Goal: Task Accomplishment & Management: Manage account settings

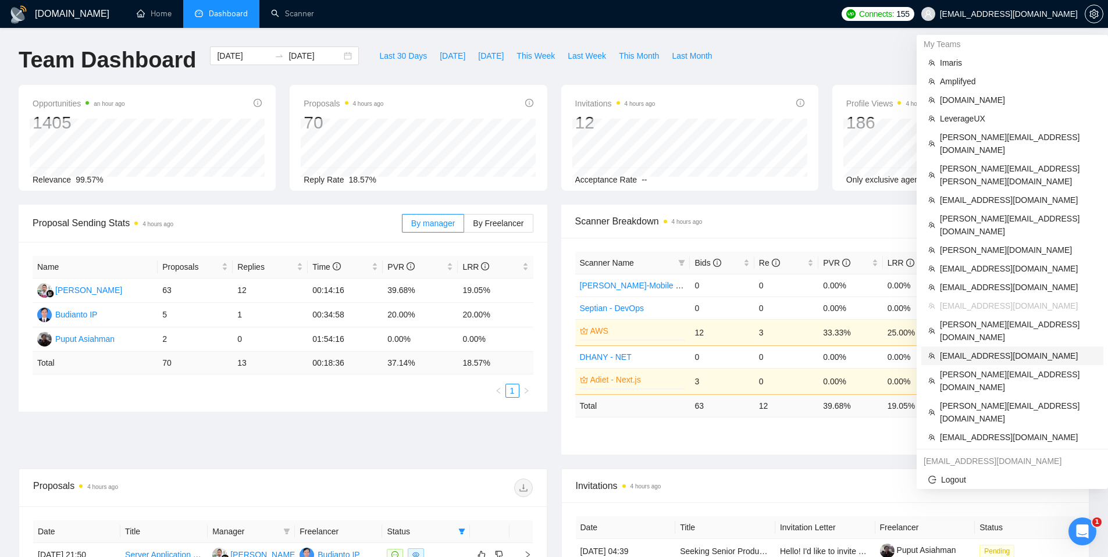
click at [956, 350] on span "eugeneweblab@gmail.com" at bounding box center [1018, 356] width 156 height 13
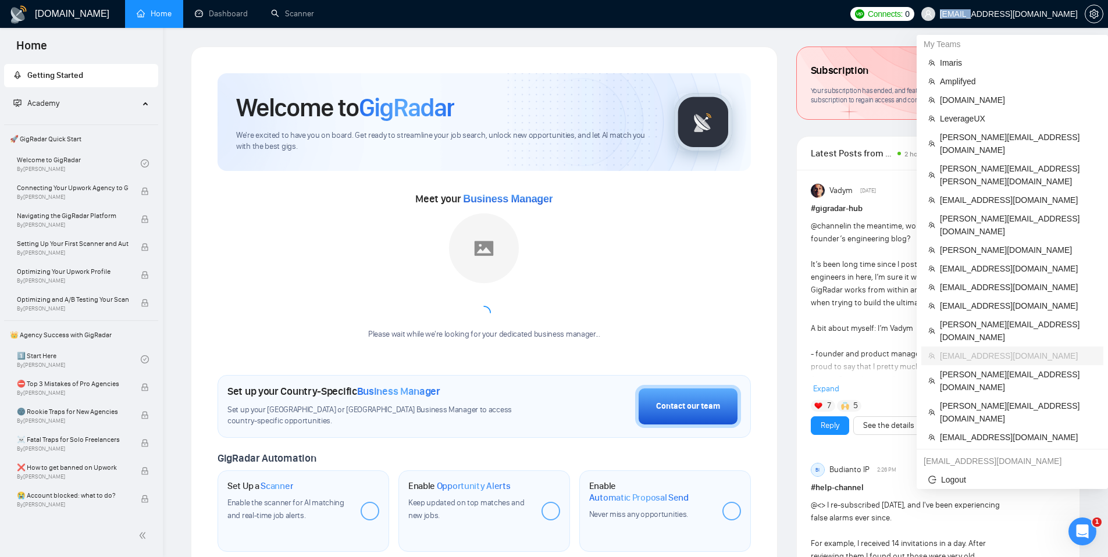
click at [1010, 14] on span "eugeneweblab@gmail.com" at bounding box center [1009, 14] width 138 height 0
click at [962, 300] on span "budiantoip@gmail.com" at bounding box center [1018, 306] width 156 height 13
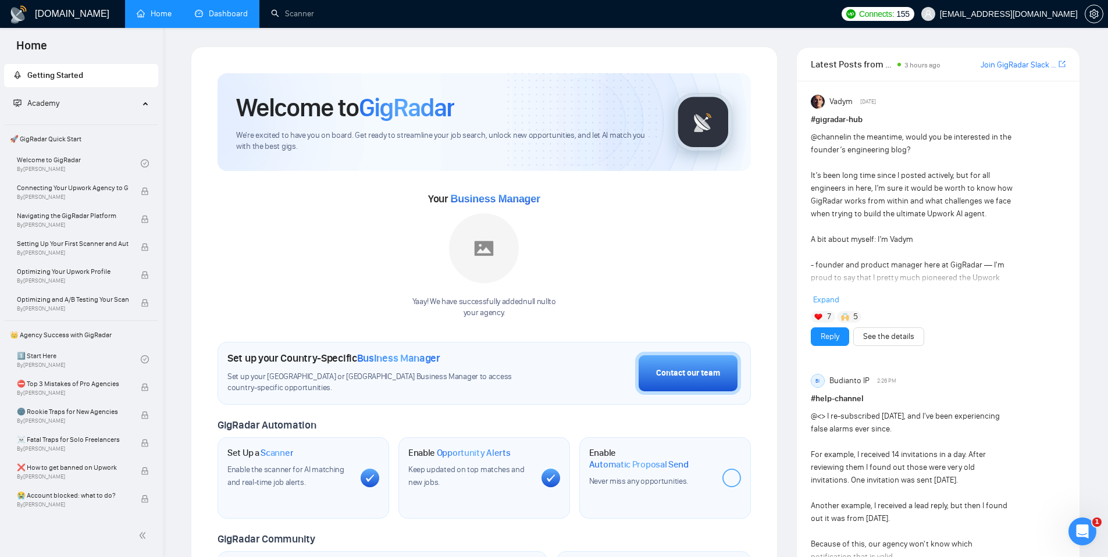
click at [207, 17] on link "Dashboard" at bounding box center [221, 14] width 53 height 10
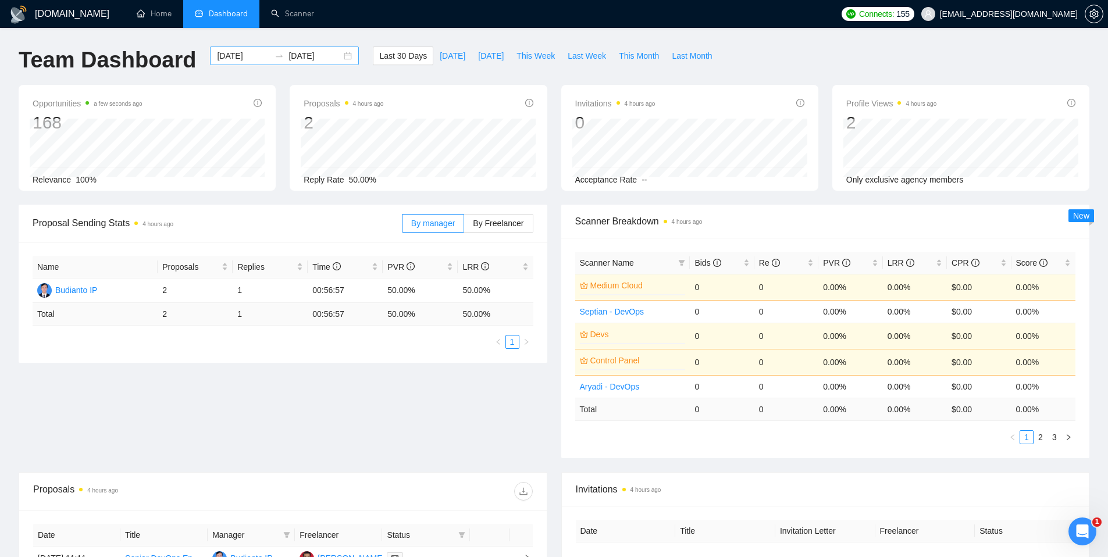
click at [241, 56] on input "[DATE]" at bounding box center [243, 55] width 53 height 13
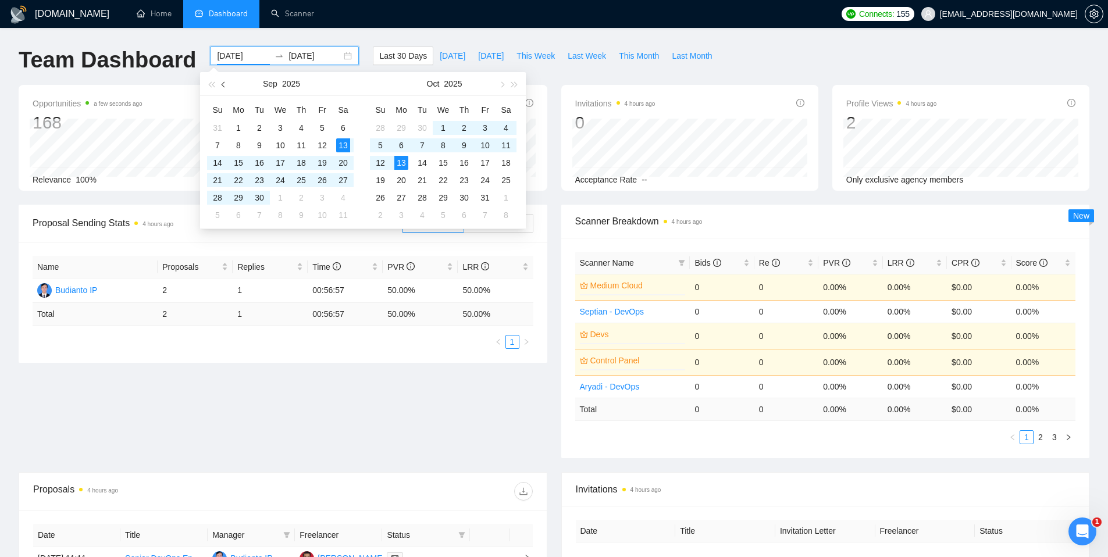
click at [223, 83] on span "button" at bounding box center [225, 84] width 6 height 6
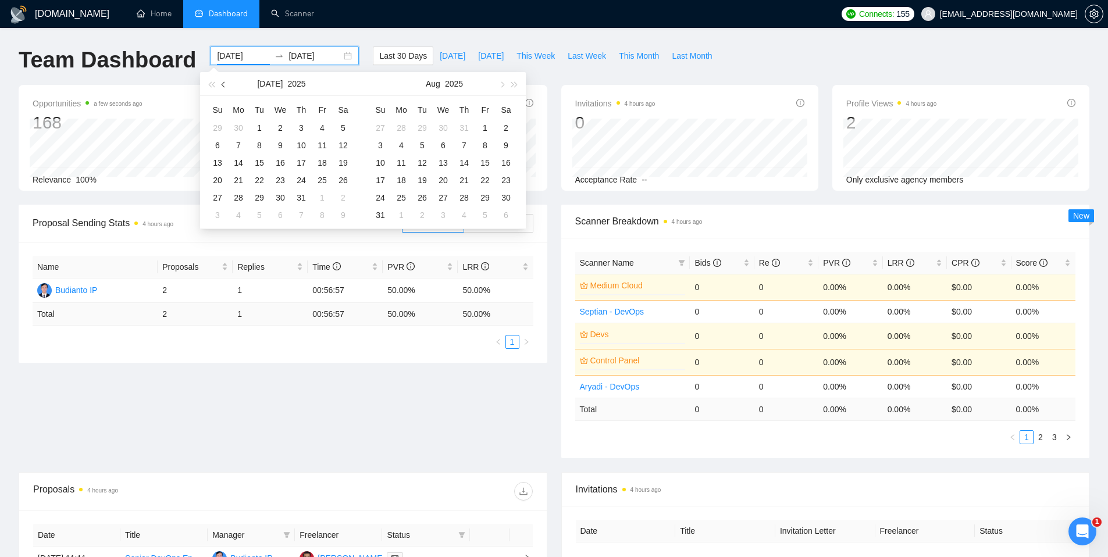
click at [223, 83] on span "button" at bounding box center [225, 84] width 6 height 6
click at [222, 84] on span "button" at bounding box center [225, 84] width 6 height 6
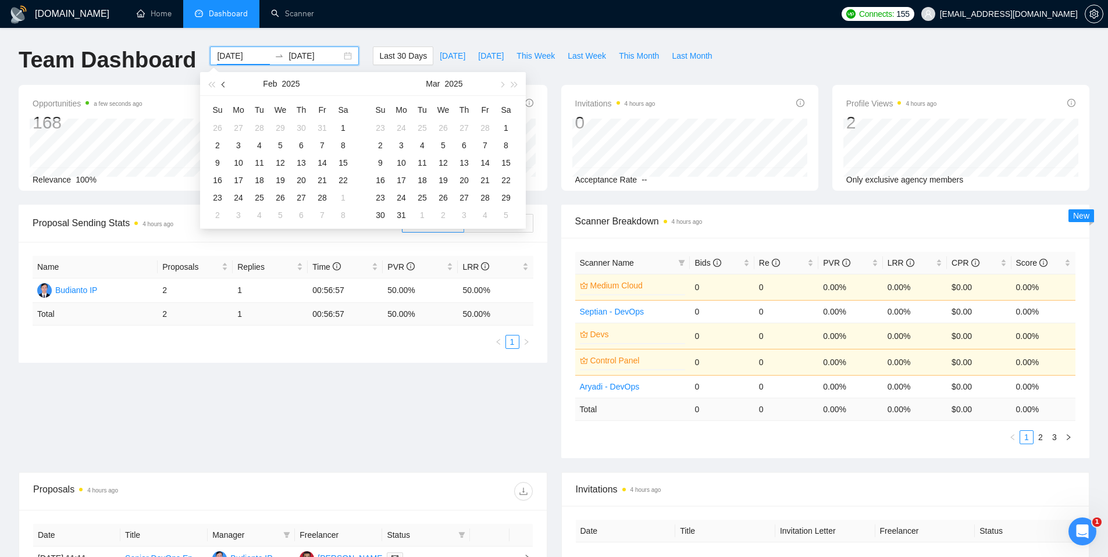
click at [222, 84] on span "button" at bounding box center [225, 84] width 6 height 6
type input "2025-01-01"
click at [282, 131] on div "1" at bounding box center [280, 128] width 14 height 14
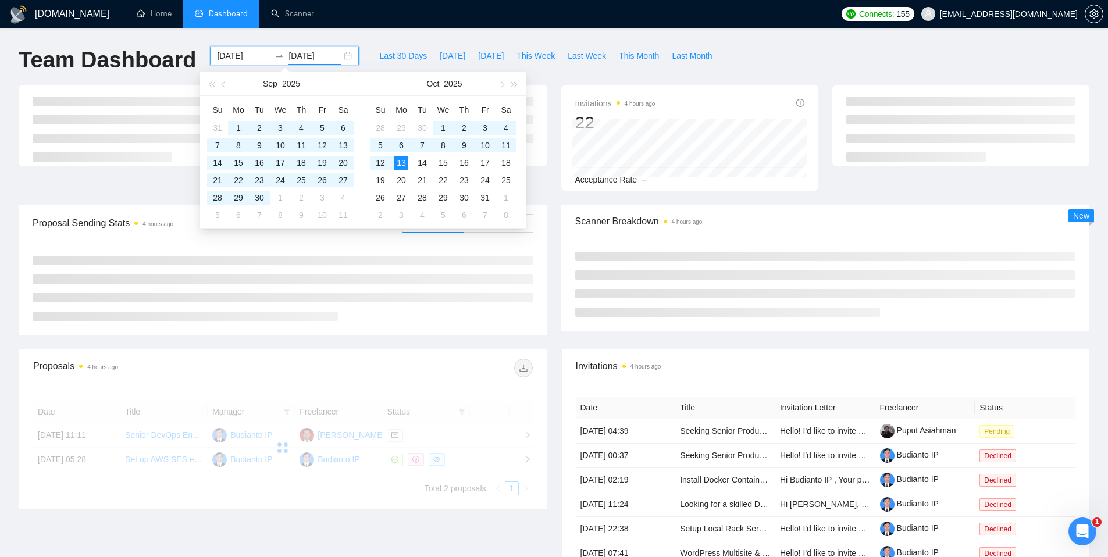
type input "[DATE]"
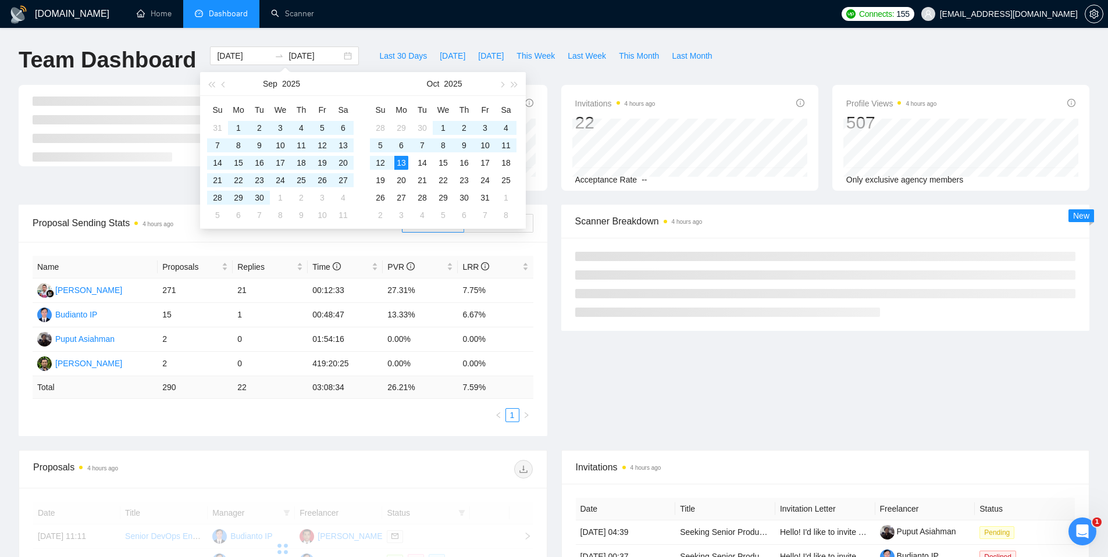
click at [395, 17] on ul "Home Dashboard Scanner" at bounding box center [478, 14] width 714 height 28
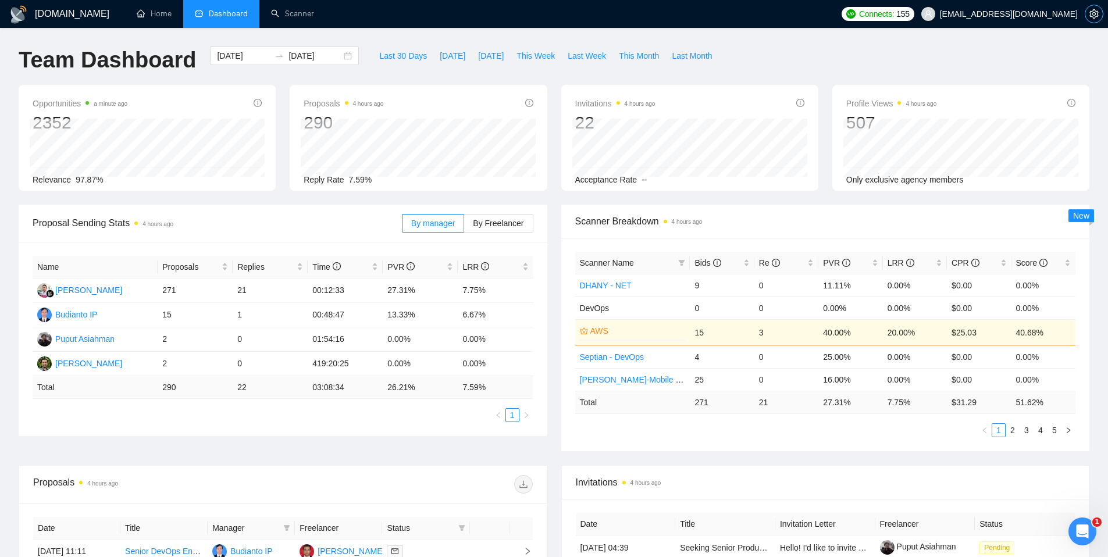
click at [1091, 16] on icon "setting" at bounding box center [1093, 13] width 9 height 9
